Goal: Check status

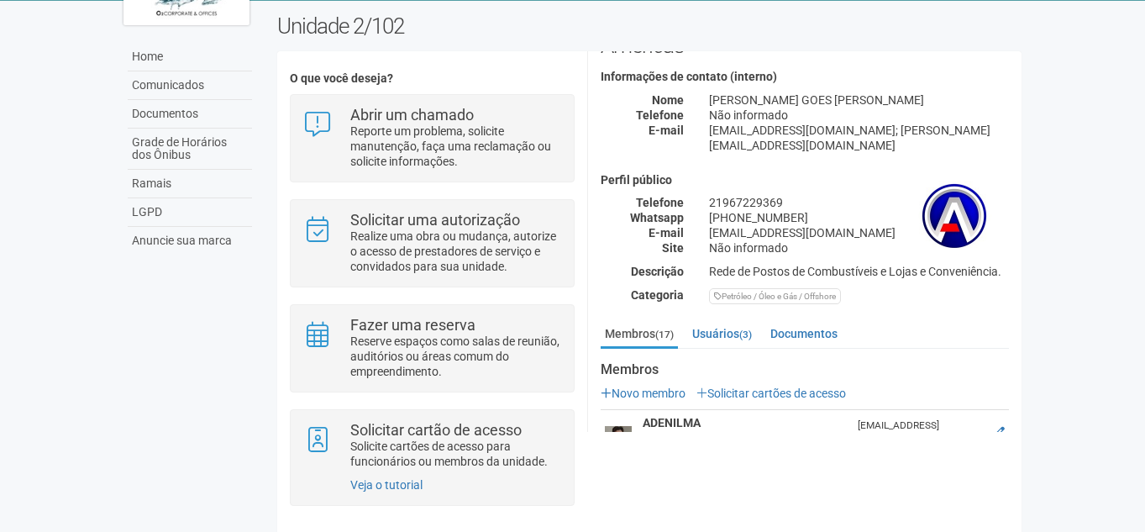
scroll to position [168, 0]
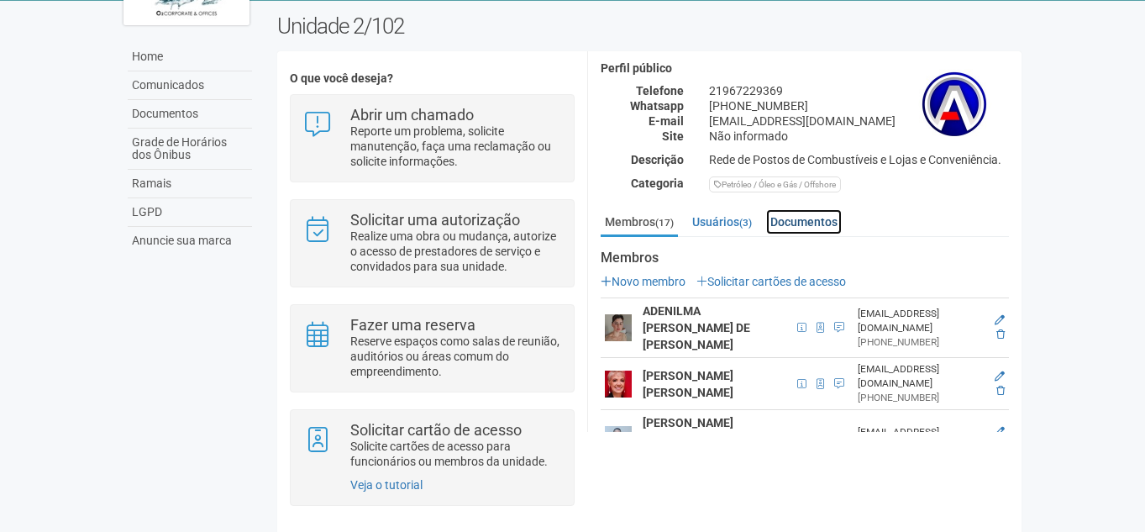
click at [792, 209] on link "Documentos" at bounding box center [804, 221] width 76 height 25
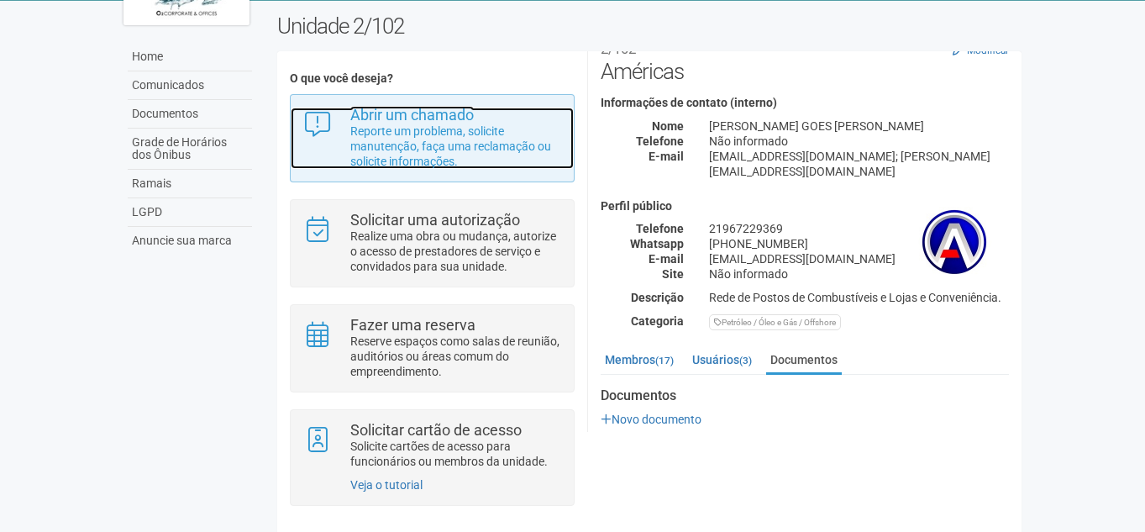
click at [453, 143] on p "Reporte um problema, solicite manutenção, faça uma reclamação ou solicite infor…" at bounding box center [455, 146] width 211 height 45
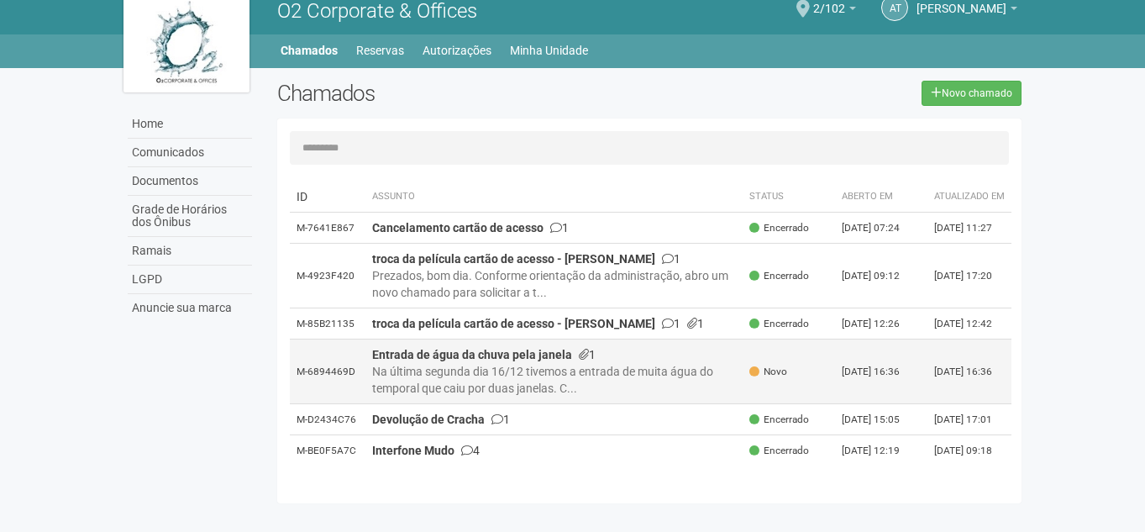
scroll to position [26, 0]
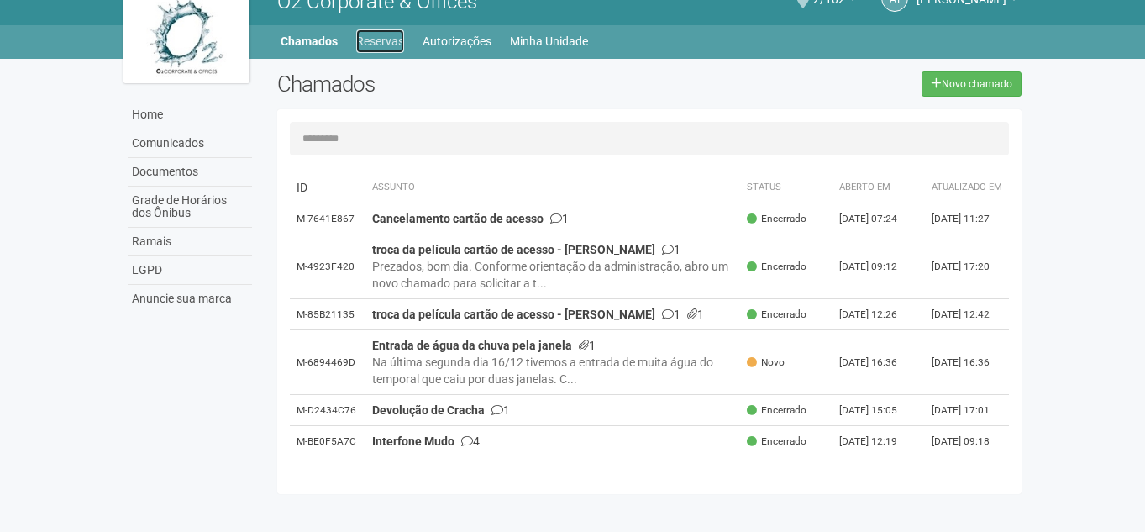
click at [363, 41] on link "Reservas" at bounding box center [380, 41] width 48 height 24
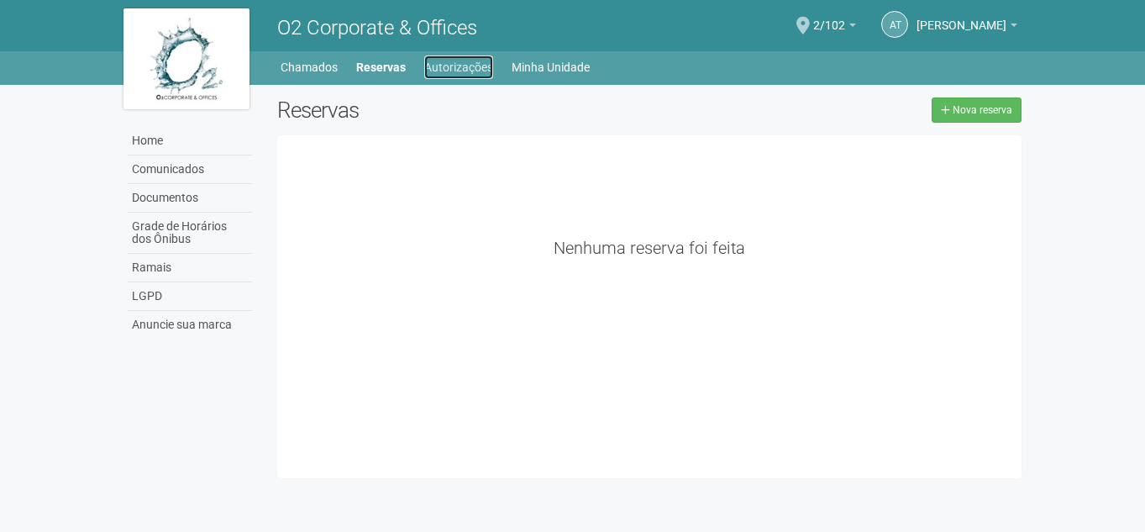
click at [451, 62] on link "Autorizações" at bounding box center [458, 67] width 69 height 24
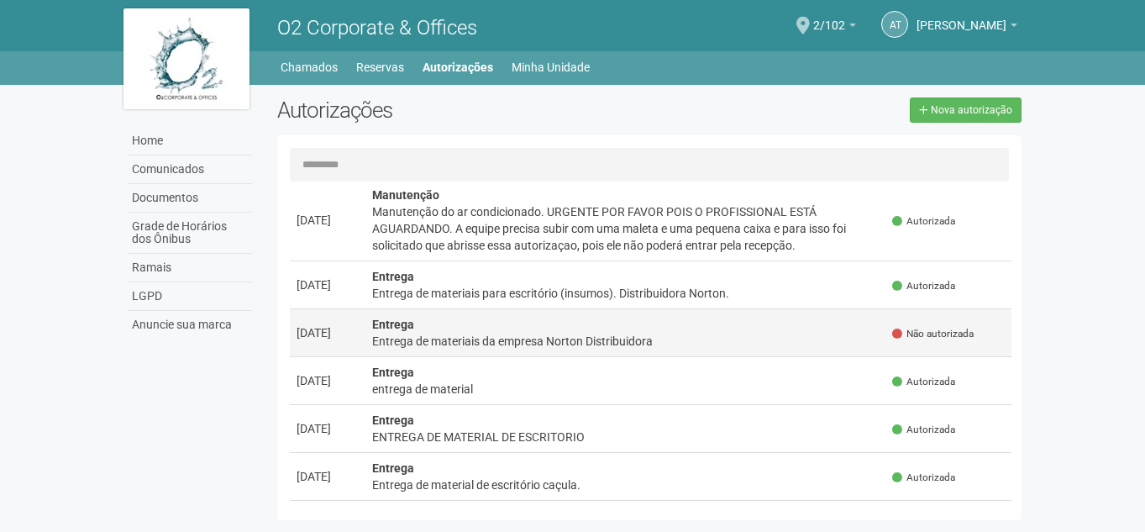
scroll to position [588, 0]
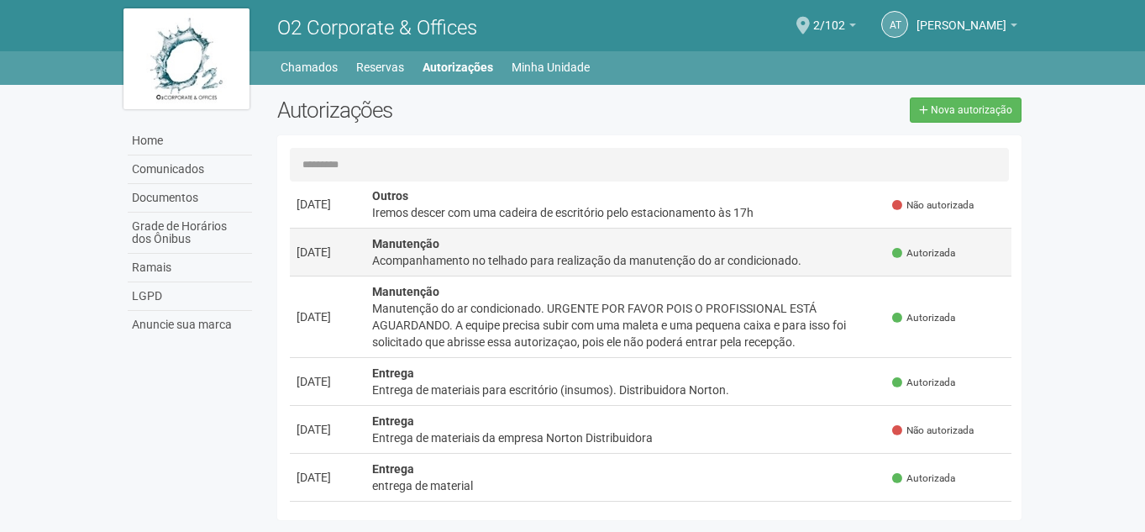
click at [548, 261] on div "Acompanhamento no telhado para realização da manutenção do ar condicionado." at bounding box center [626, 260] width 508 height 17
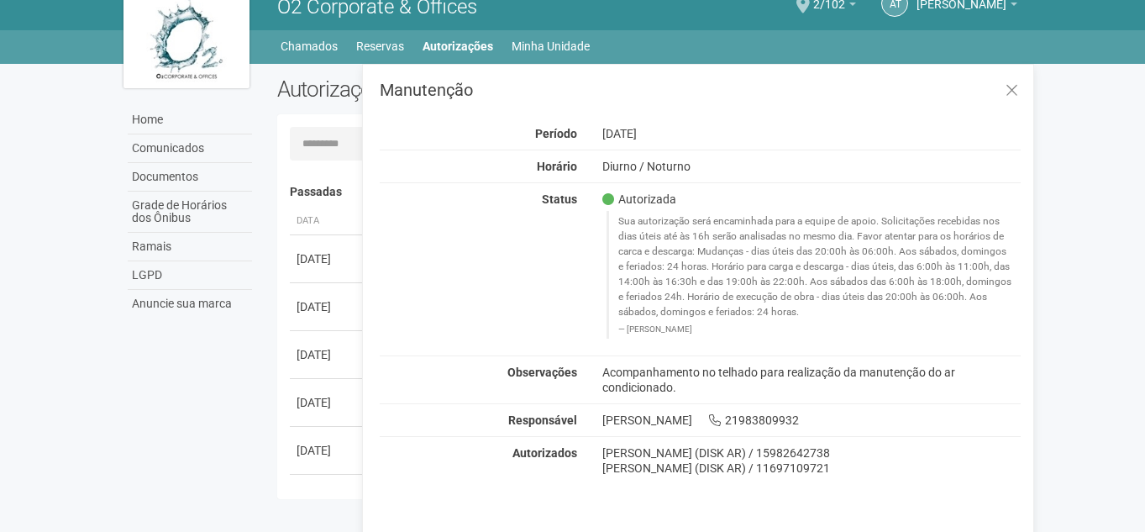
scroll to position [26, 0]
